Goal: Information Seeking & Learning: Find specific page/section

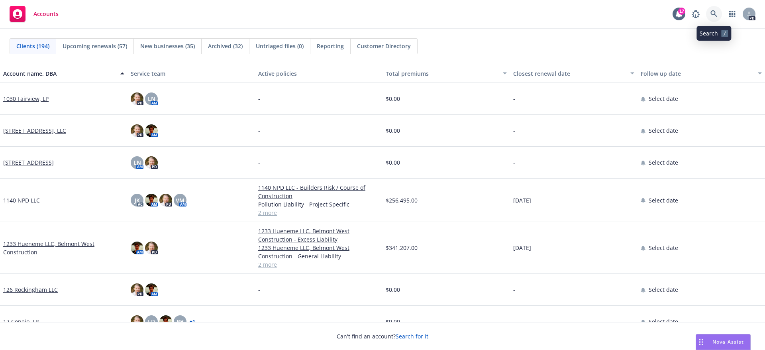
click at [715, 14] on icon at bounding box center [713, 13] width 7 height 7
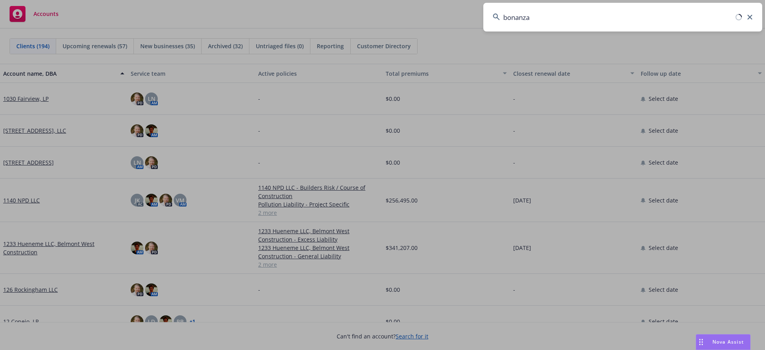
type input "bonanza"
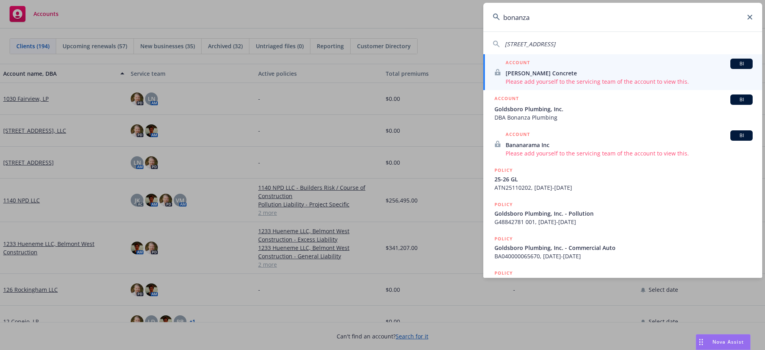
click at [538, 112] on span "Goldsboro Plumbing, Inc." at bounding box center [623, 109] width 258 height 8
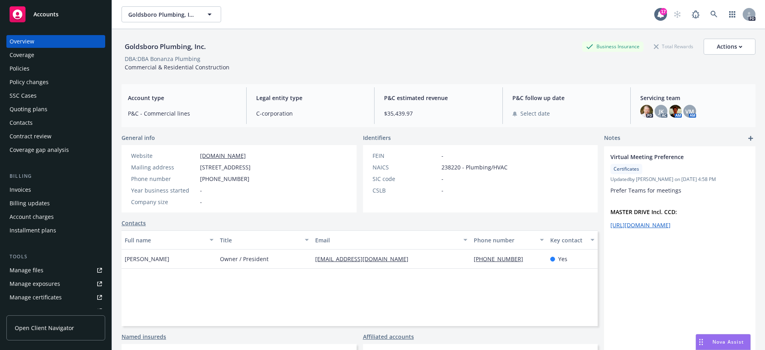
click at [16, 66] on div "Policies" at bounding box center [20, 68] width 20 height 13
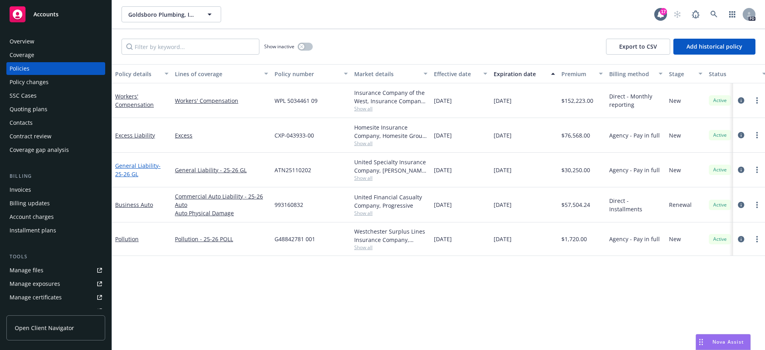
click at [135, 164] on link "General Liability - 25-26 GL" at bounding box center [137, 170] width 45 height 16
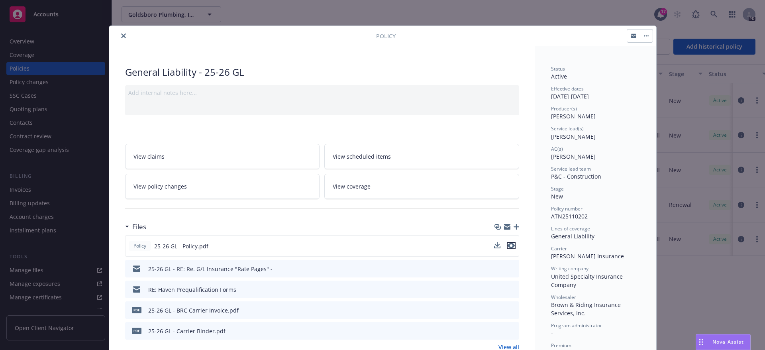
click at [510, 245] on icon "preview file" at bounding box center [511, 246] width 7 height 6
